Goal: Find specific page/section: Find specific page/section

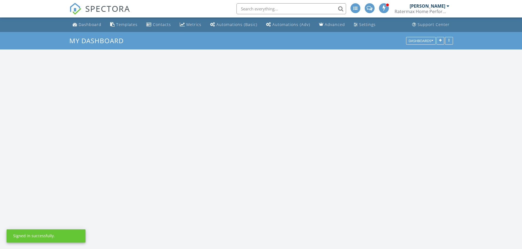
scroll to position [507, 530]
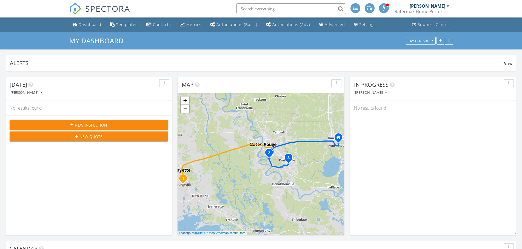
click at [267, 6] on input "text" at bounding box center [291, 8] width 110 height 11
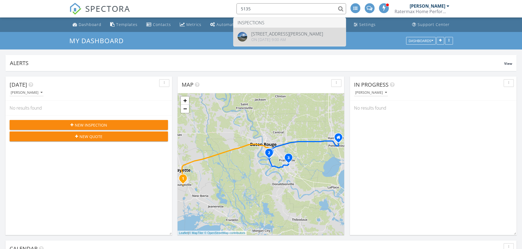
type input "5135"
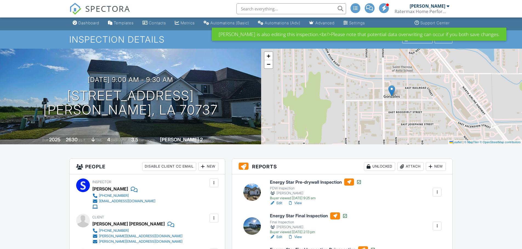
scroll to position [55, 0]
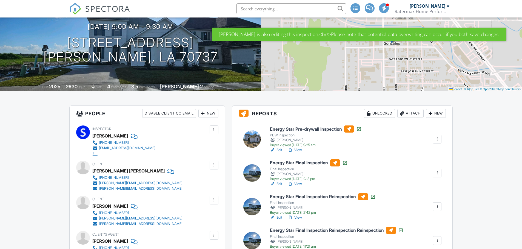
click at [295, 184] on link "View" at bounding box center [295, 184] width 14 height 5
